Goal: Find specific page/section: Find specific page/section

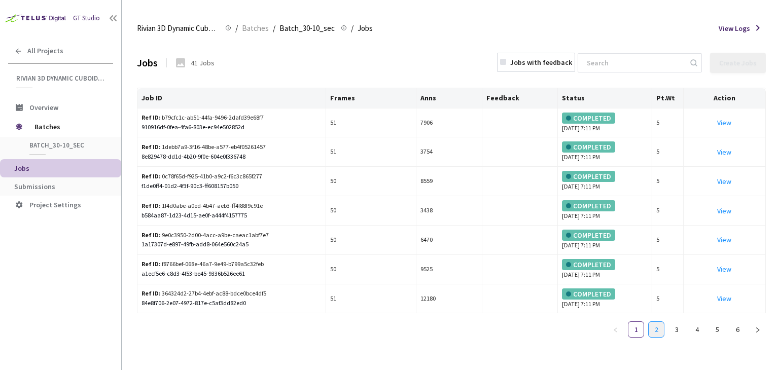
click at [663, 330] on link "2" at bounding box center [656, 329] width 15 height 15
click at [682, 330] on link "3" at bounding box center [676, 329] width 15 height 15
click at [704, 329] on li "4" at bounding box center [697, 330] width 16 height 16
click at [714, 329] on link "5" at bounding box center [717, 329] width 15 height 15
click at [52, 17] on img at bounding box center [34, 18] width 69 height 16
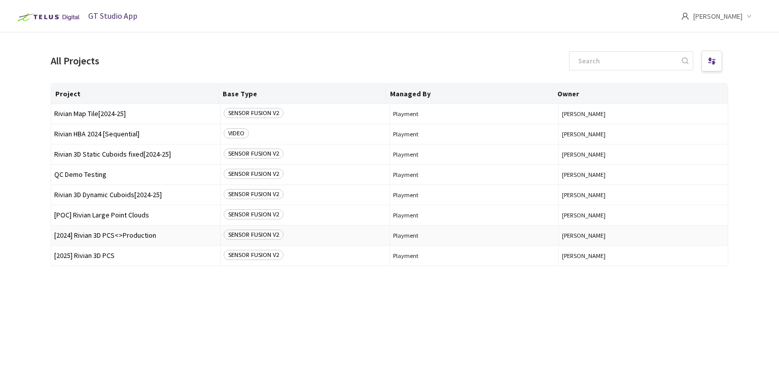
click at [111, 236] on span "[2024] Rivian 3D PCS<>Production" at bounding box center [135, 236] width 163 height 8
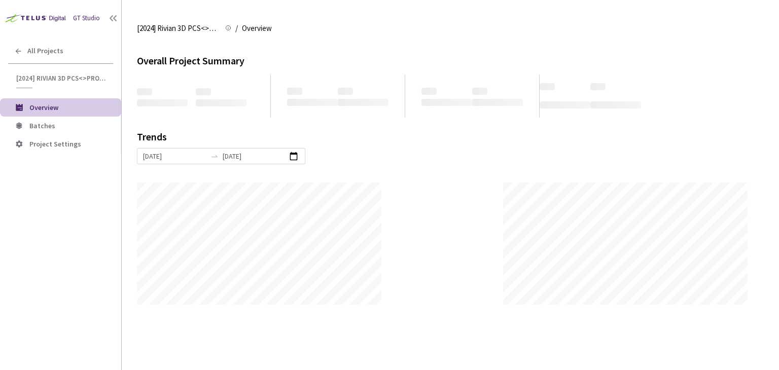
scroll to position [370, 779]
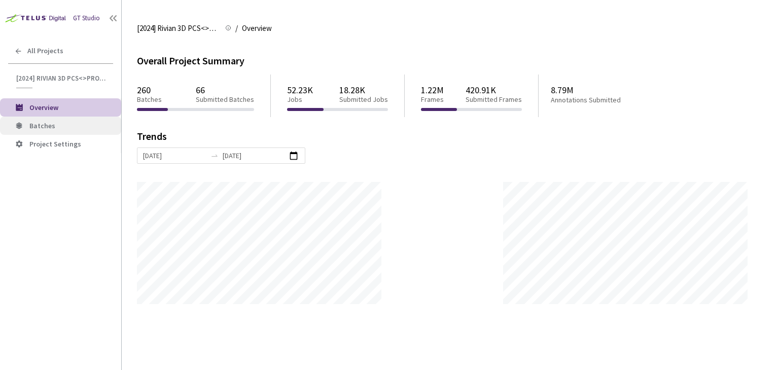
click at [42, 123] on span "Batches" at bounding box center [42, 125] width 26 height 9
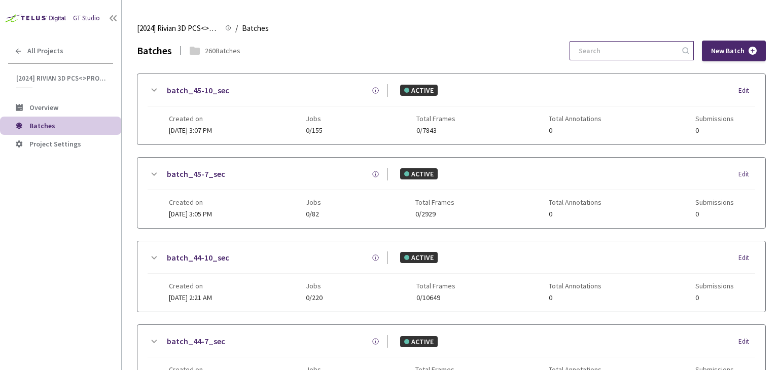
click at [641, 52] on input at bounding box center [627, 51] width 108 height 18
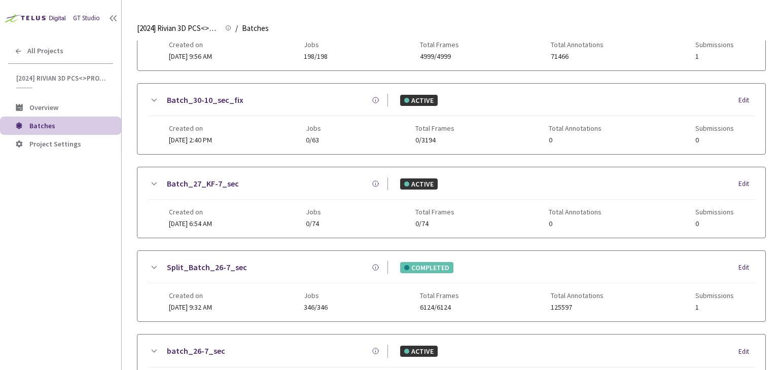
scroll to position [327, 0]
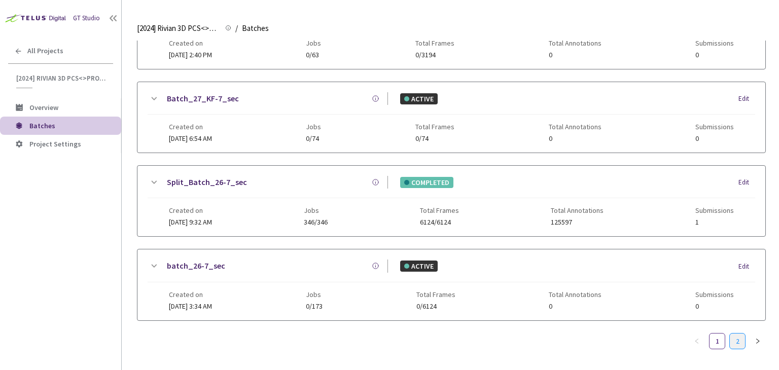
type input "6-7"
click at [735, 334] on link "2" at bounding box center [737, 341] width 15 height 15
click at [200, 177] on link "Split_Batch_6-7_sec" at bounding box center [205, 181] width 76 height 13
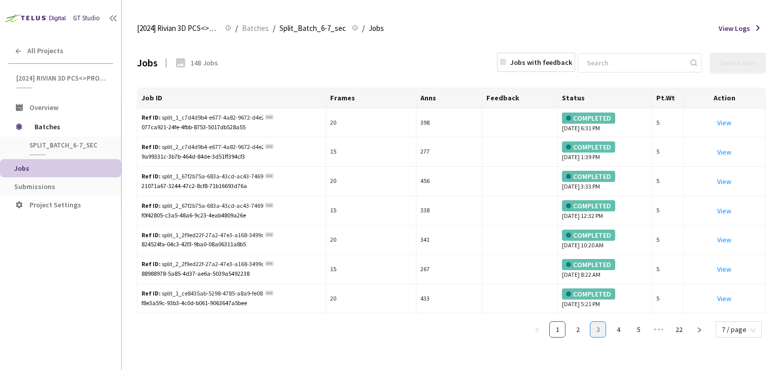
click at [600, 325] on link "3" at bounding box center [597, 329] width 15 height 15
